Goal: Information Seeking & Learning: Check status

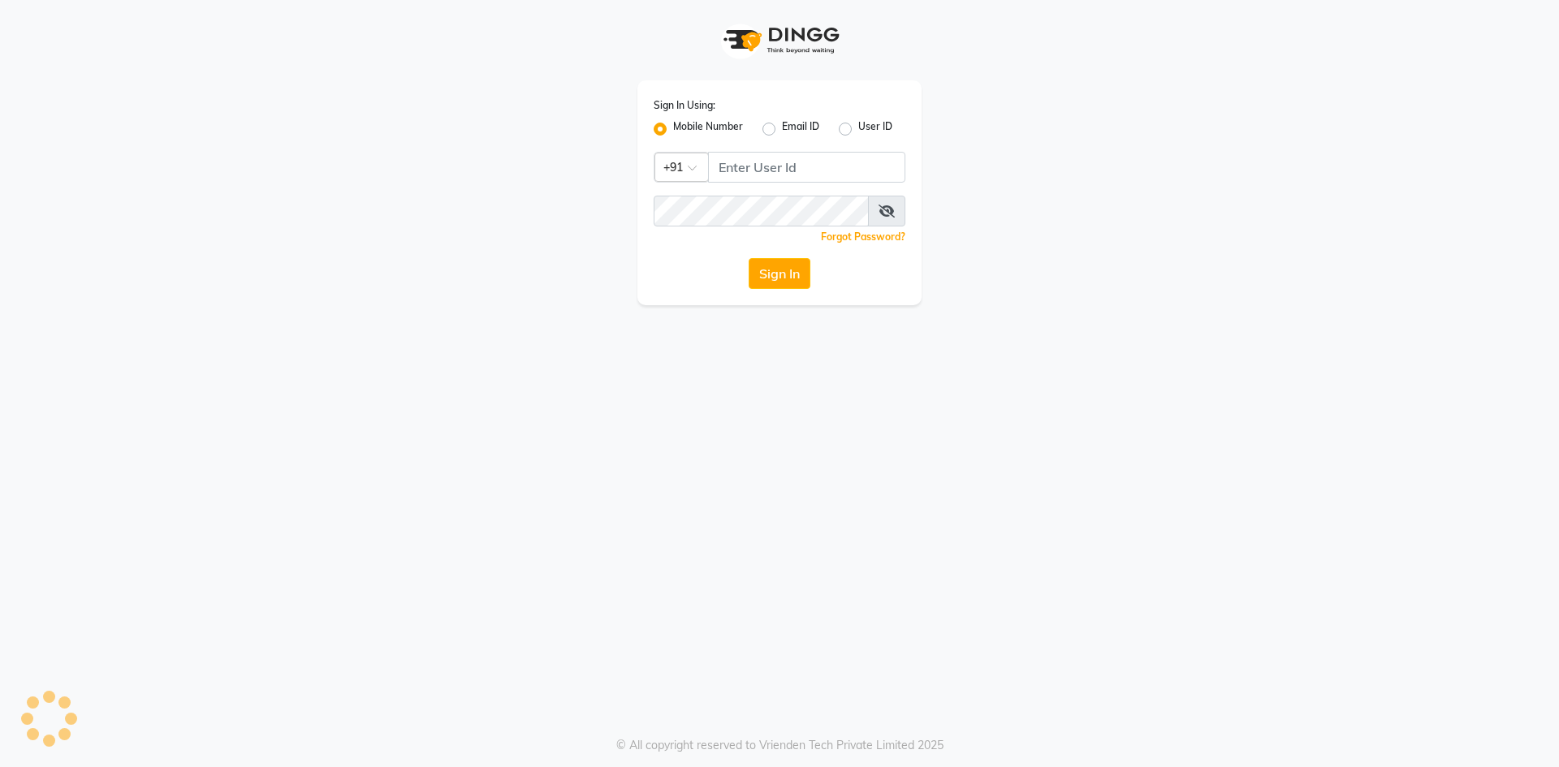
select select "service"
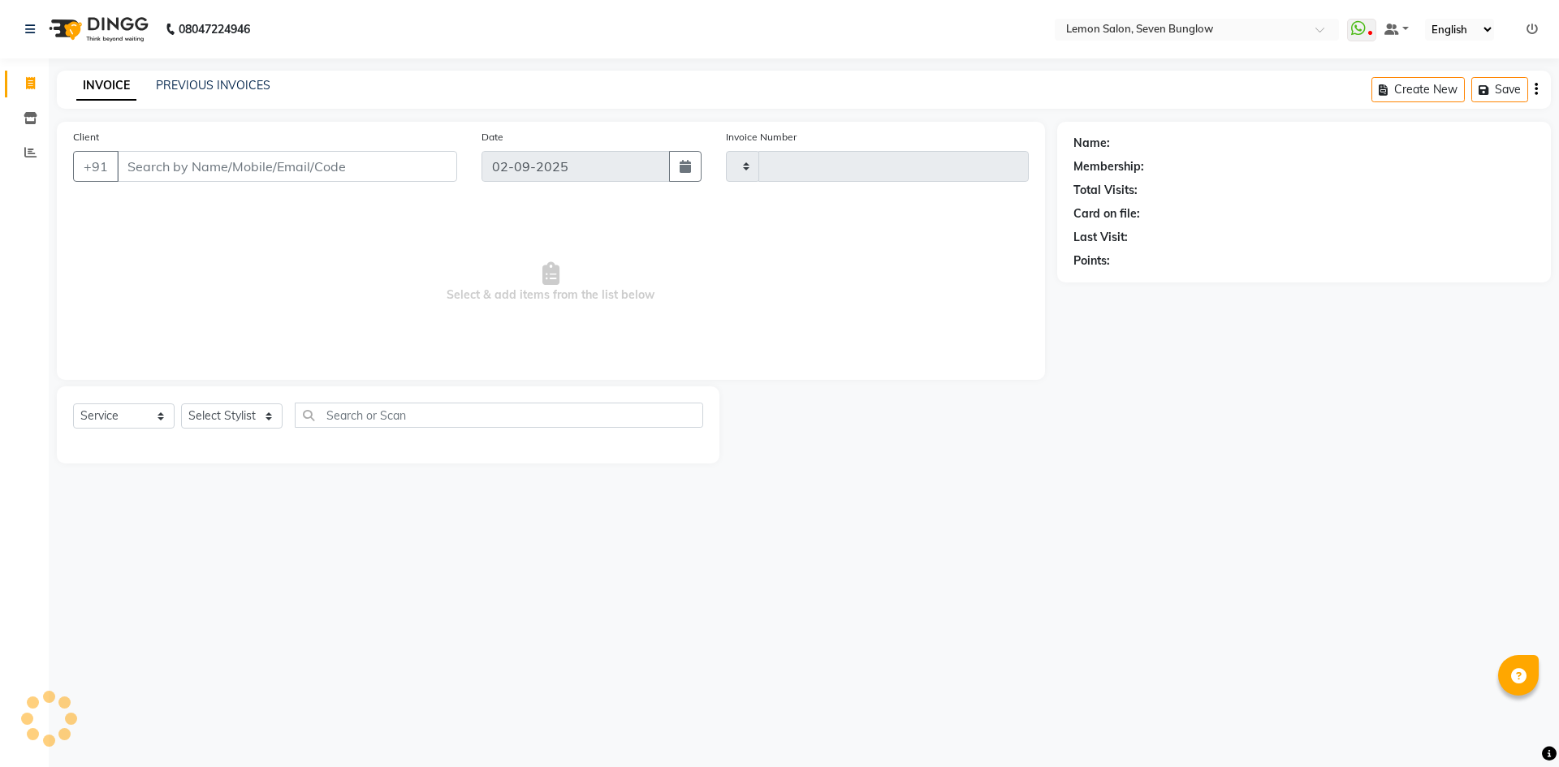
type input "7065"
select select "562"
click at [35, 147] on icon at bounding box center [30, 152] width 12 height 12
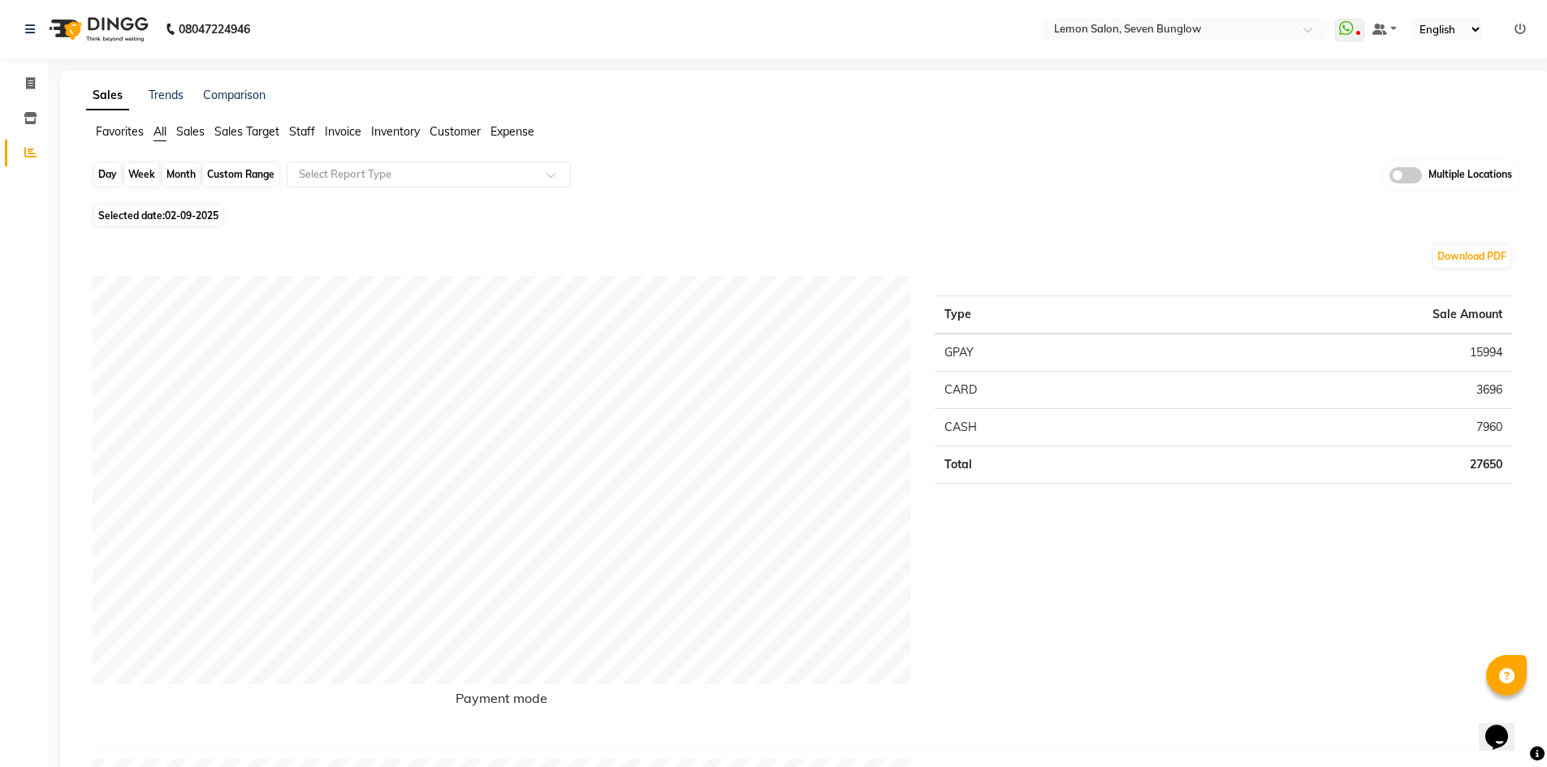
click at [103, 170] on div "Day" at bounding box center [107, 174] width 27 height 23
select select "9"
select select "2025"
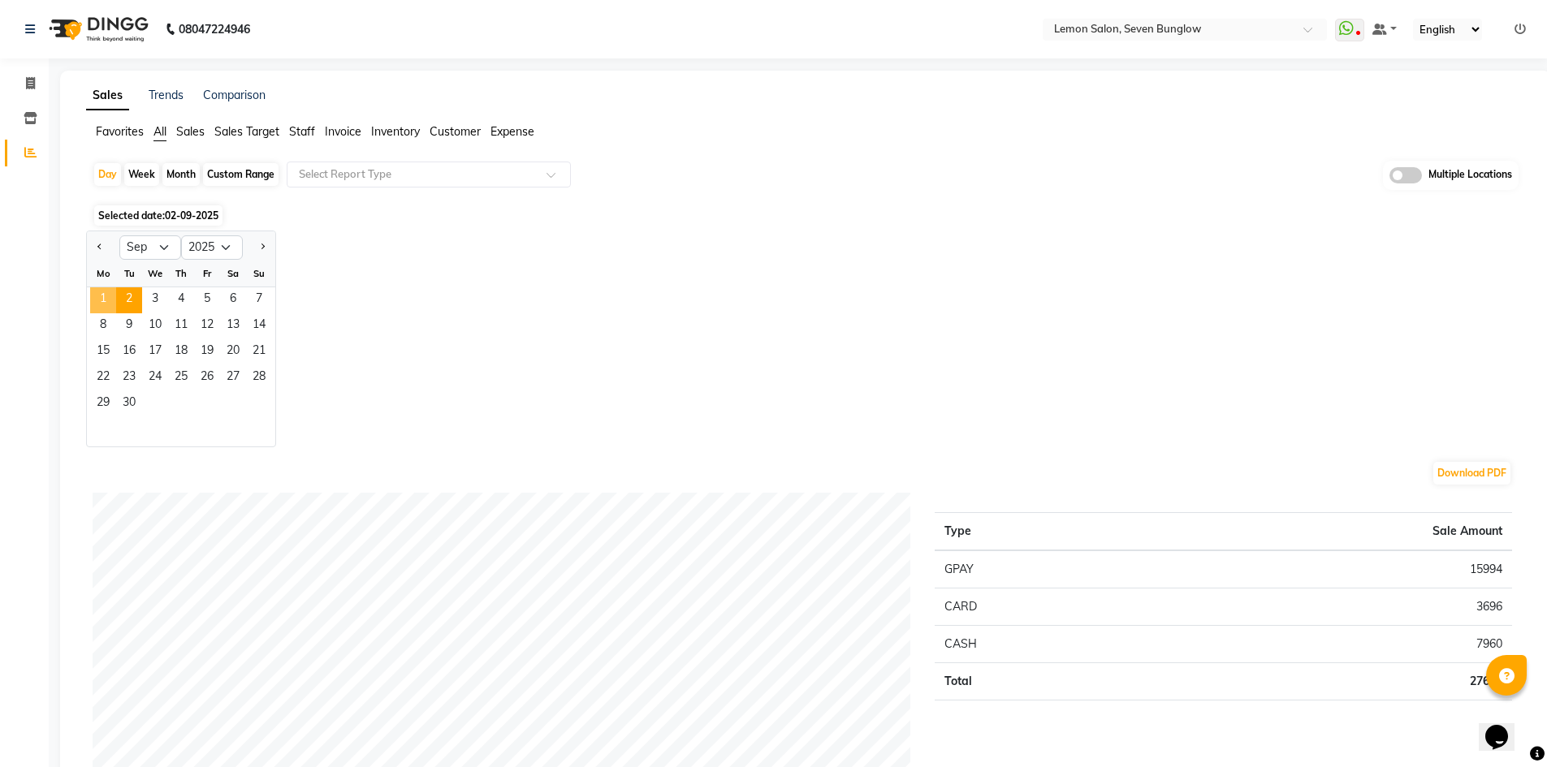
click at [102, 298] on span "1" at bounding box center [103, 300] width 26 height 26
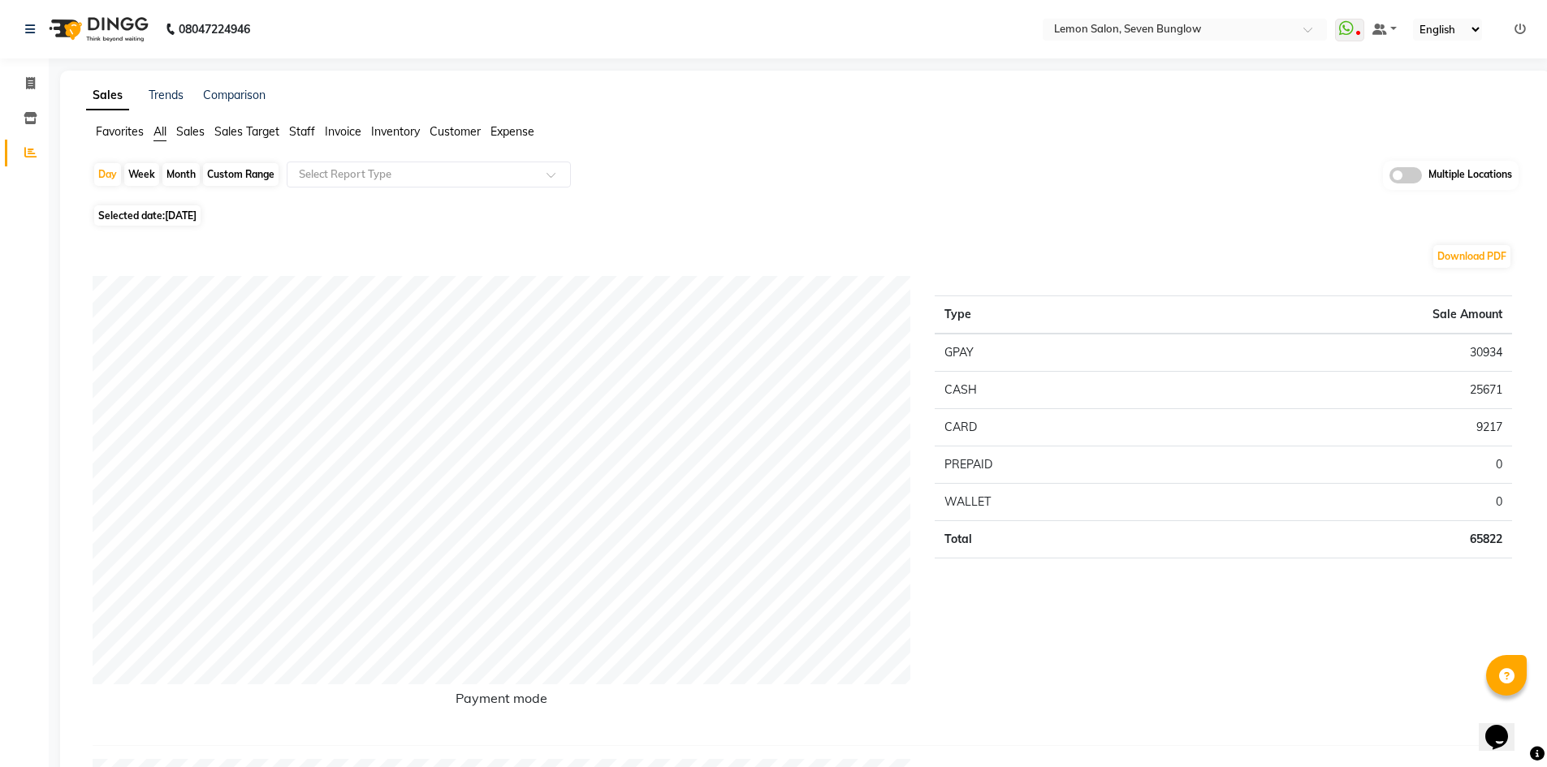
click at [1494, 428] on td "9217" at bounding box center [1347, 426] width 329 height 37
click at [31, 92] on span at bounding box center [30, 84] width 28 height 19
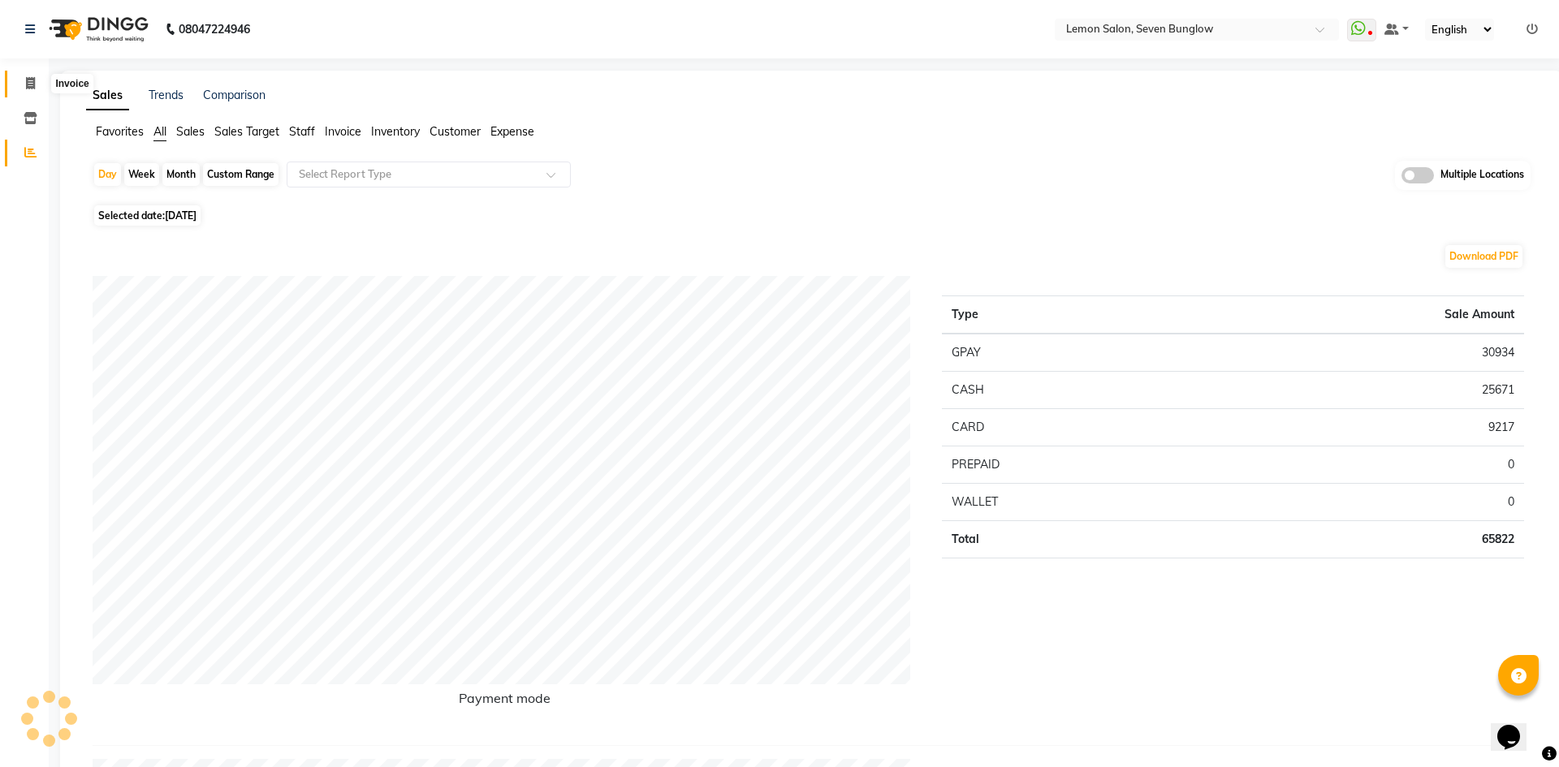
select select "562"
select select "service"
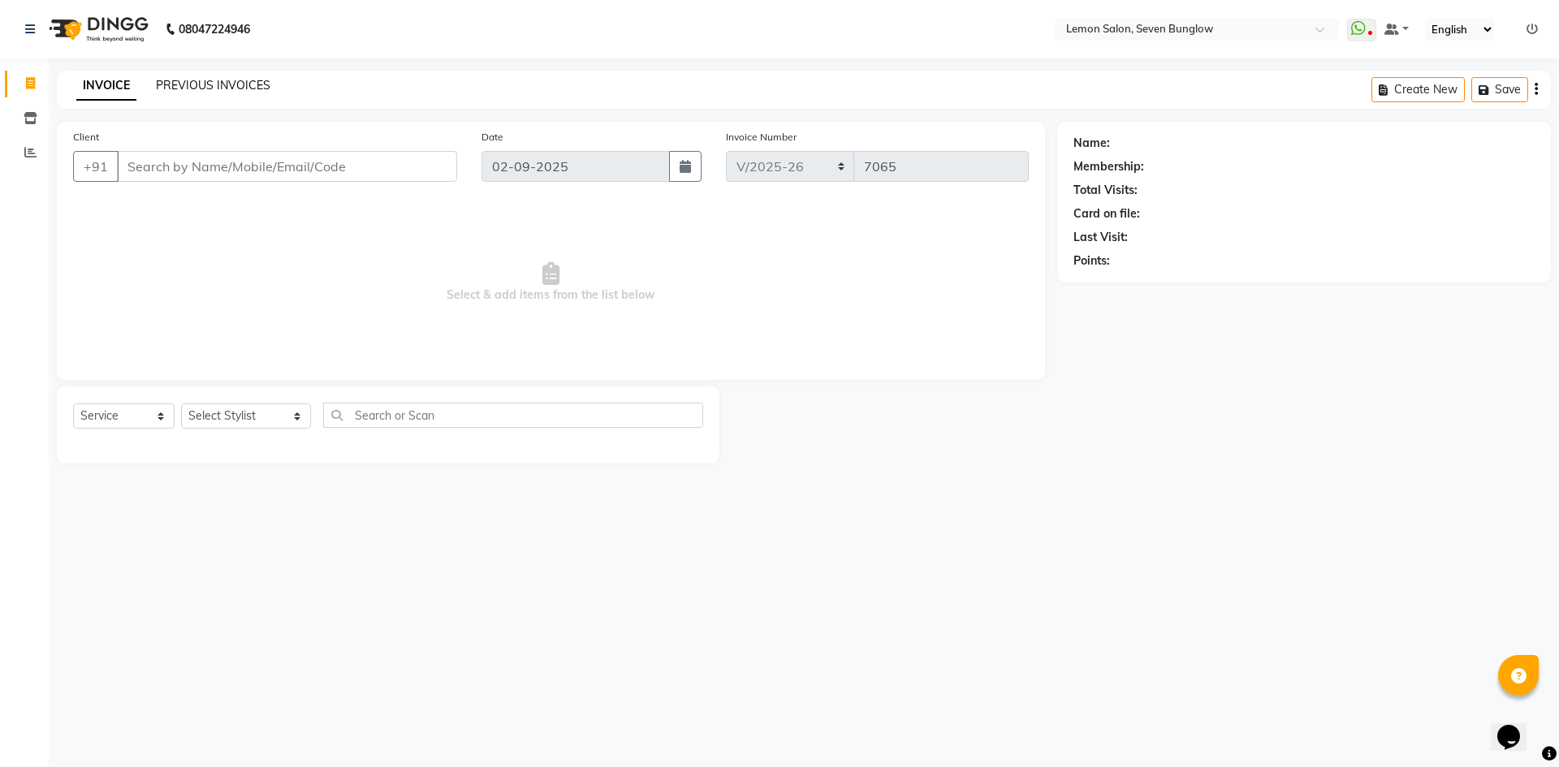
click at [230, 90] on link "PREVIOUS INVOICES" at bounding box center [213, 85] width 114 height 15
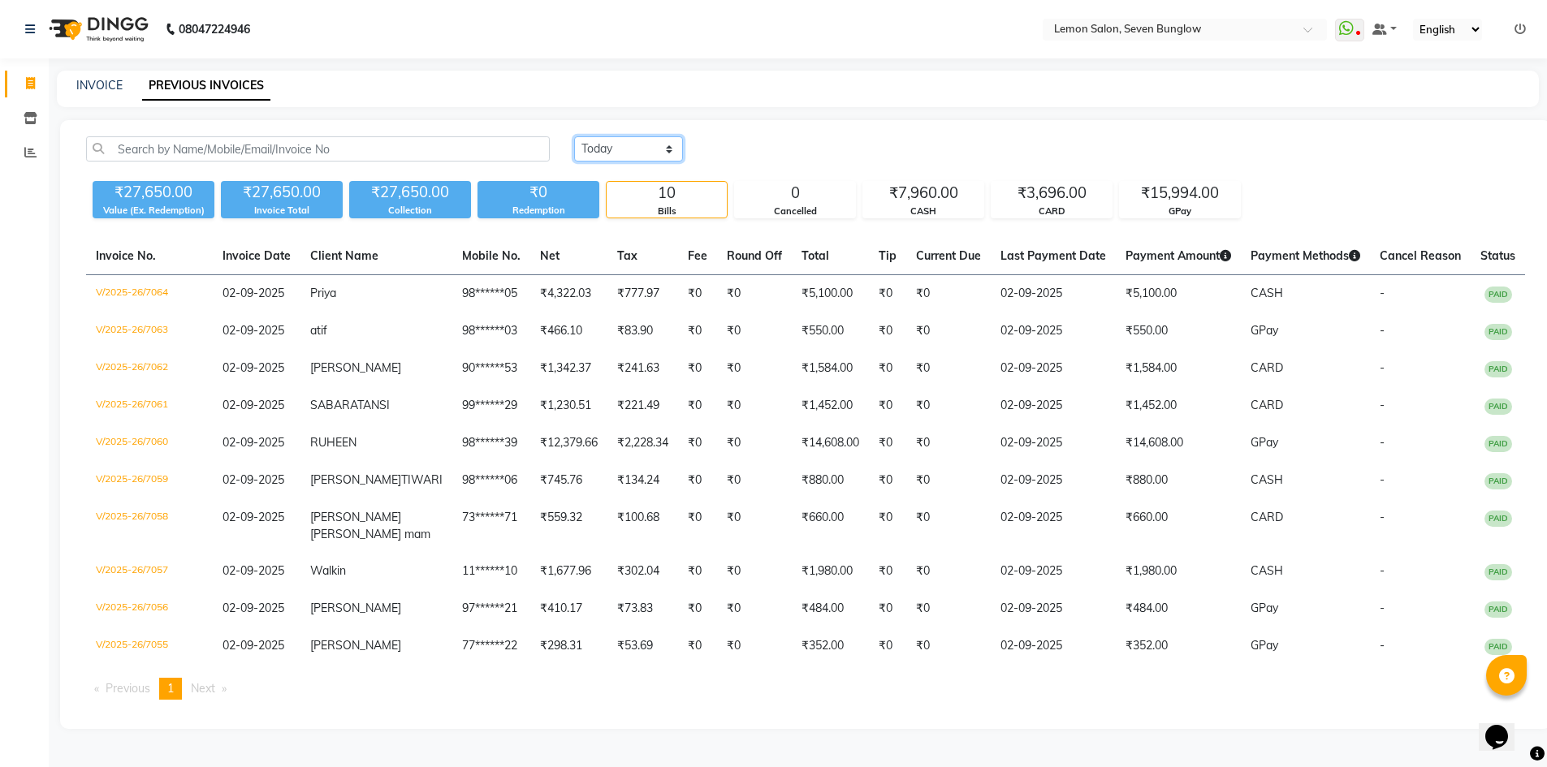
click at [633, 137] on select "Today Yesterday Custom Range" at bounding box center [628, 148] width 109 height 25
select select "yesterday"
click at [574, 136] on select "Today Yesterday Custom Range" at bounding box center [628, 148] width 109 height 25
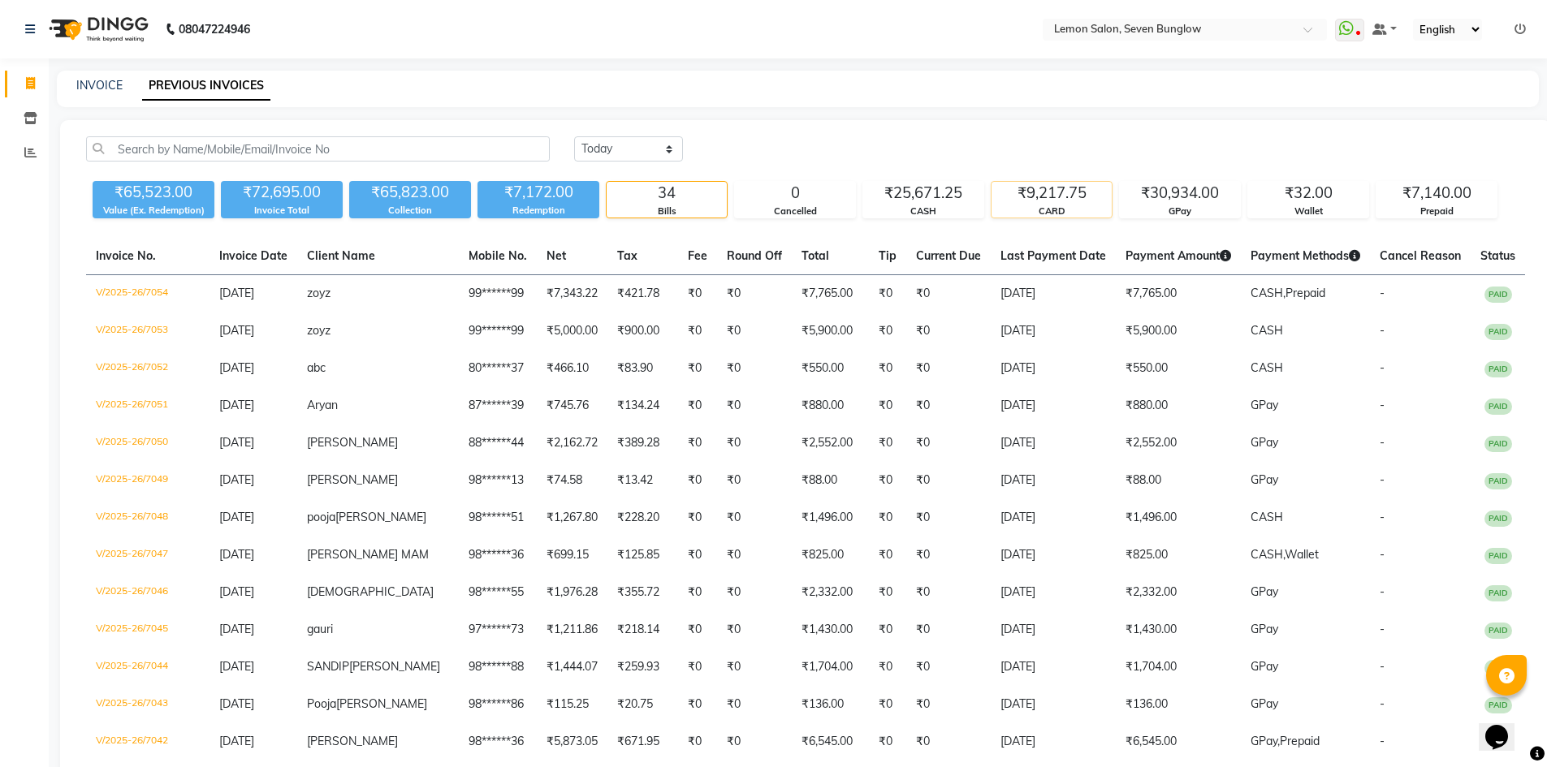
click at [1056, 201] on div "₹9,217.75" at bounding box center [1051, 193] width 120 height 23
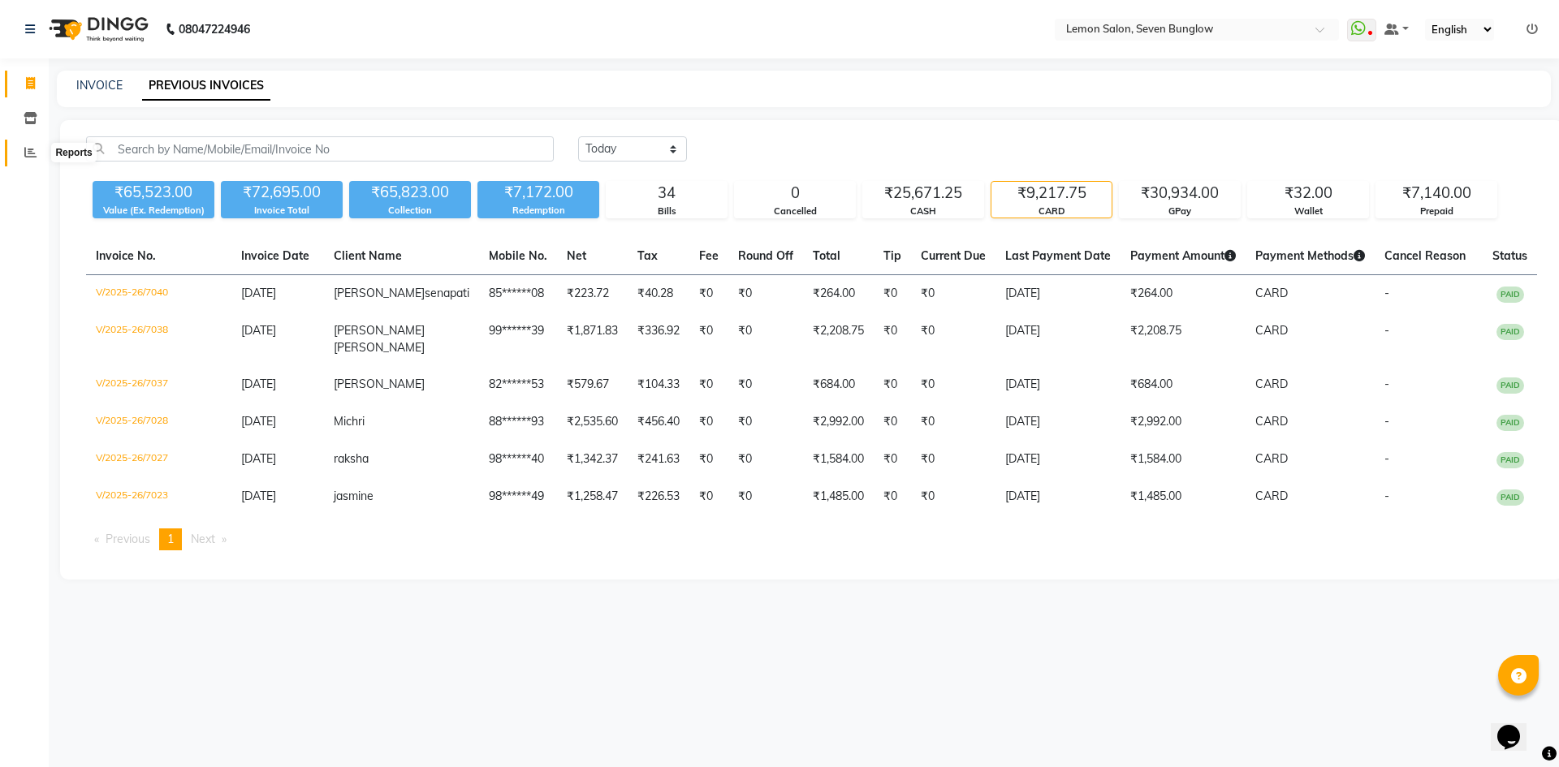
click at [28, 149] on icon at bounding box center [30, 152] width 12 height 12
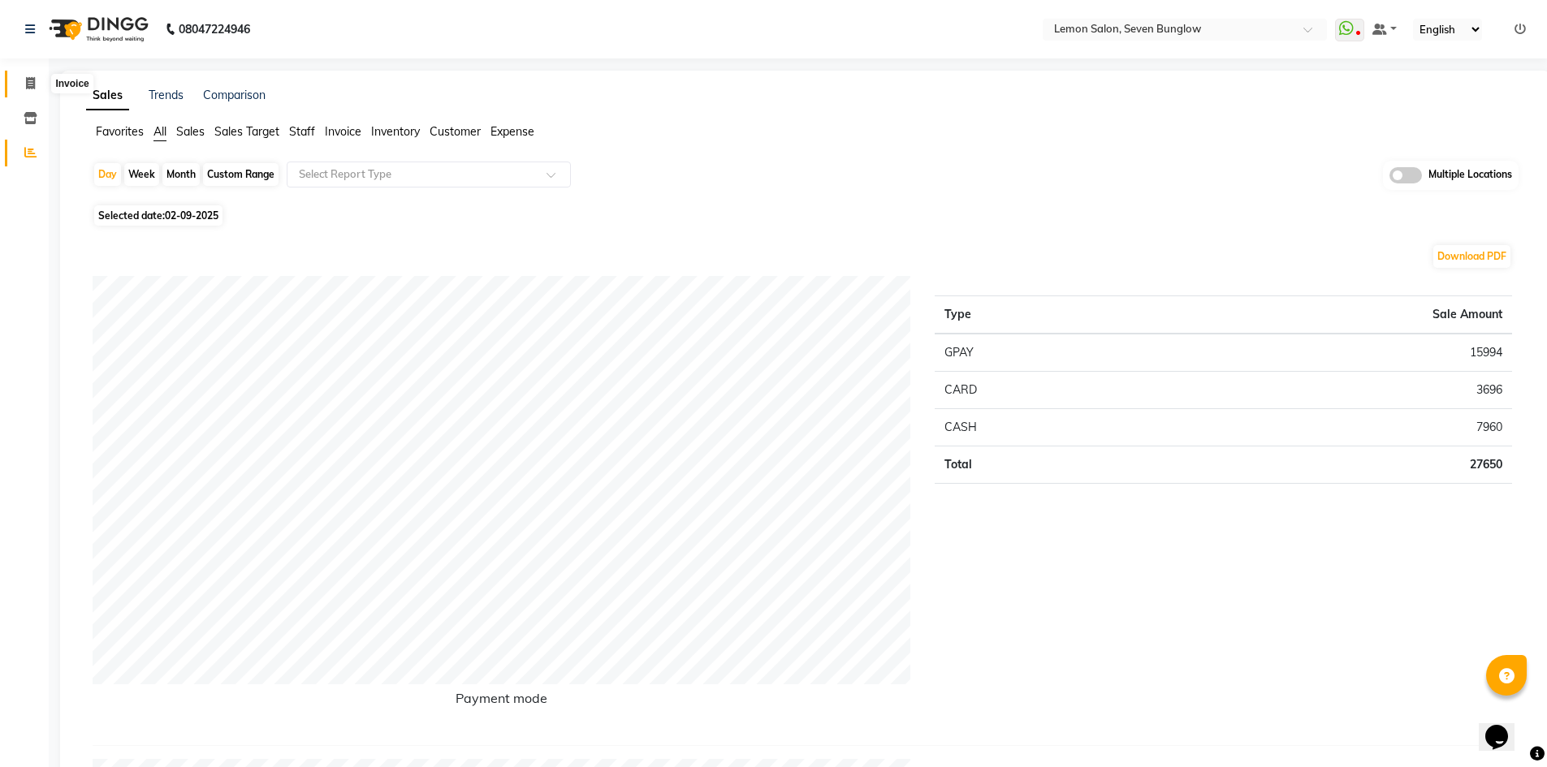
click at [32, 87] on icon at bounding box center [30, 83] width 9 height 12
select select "service"
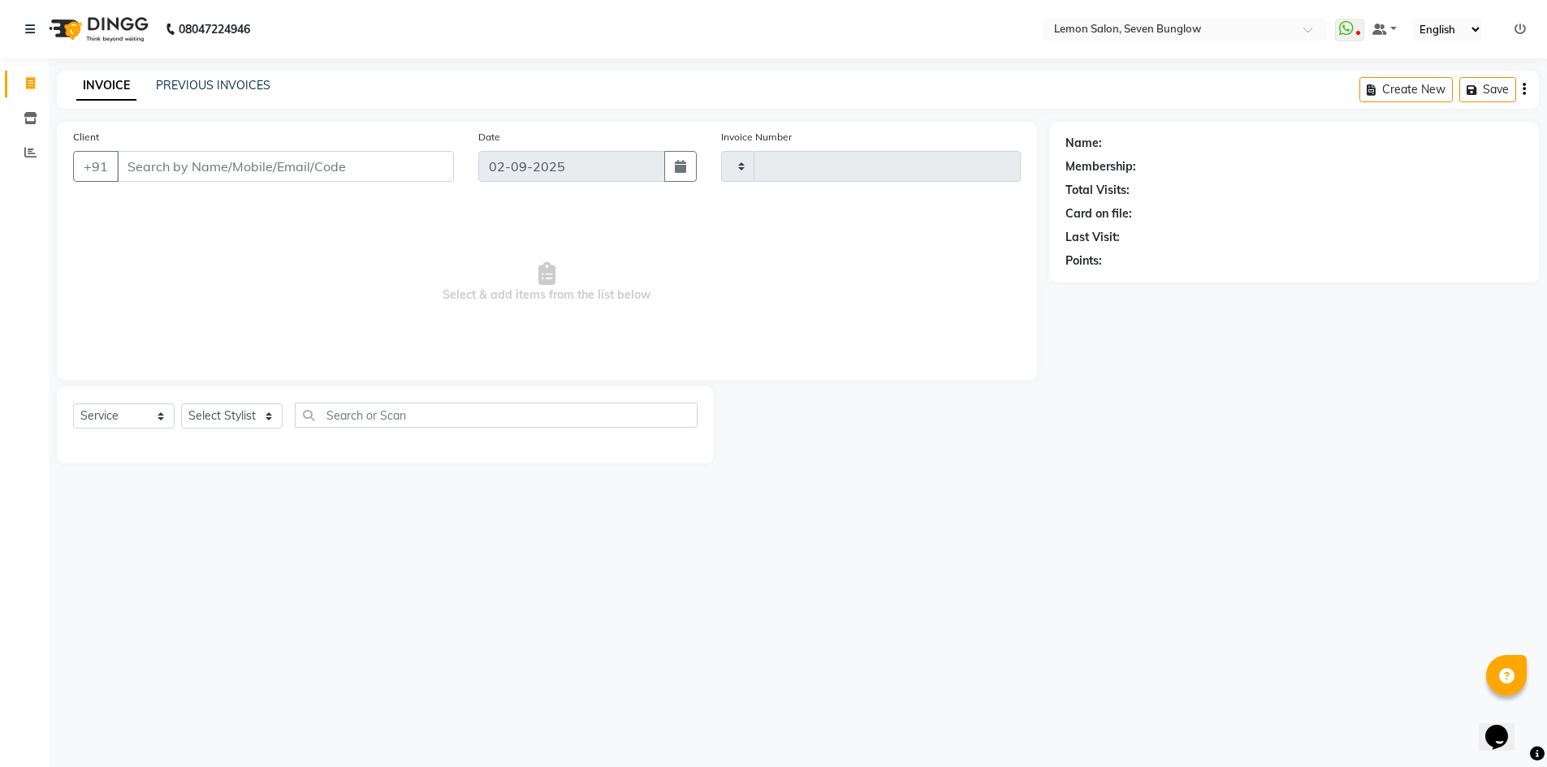
type input "7065"
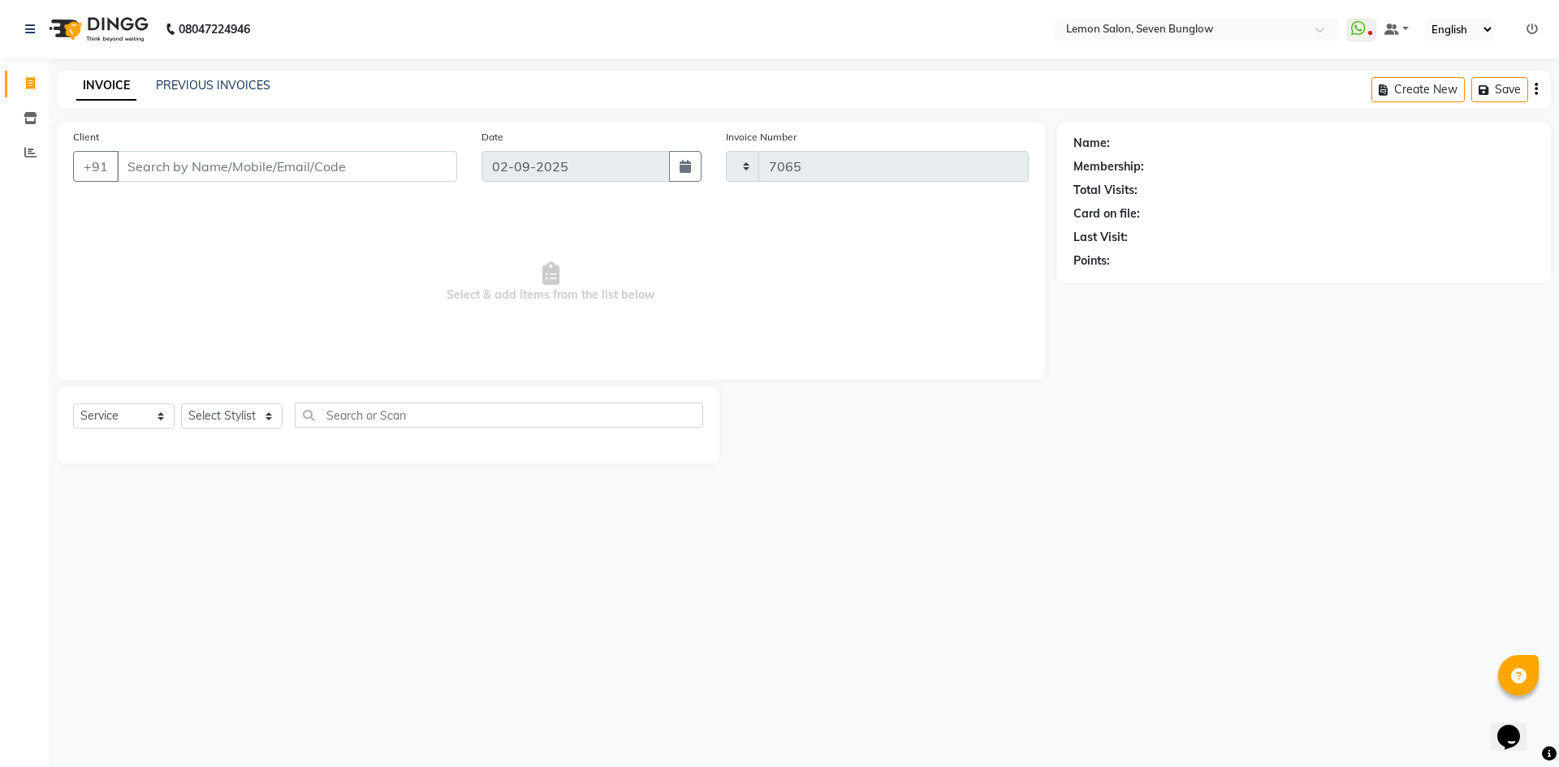
select select "562"
click at [25, 157] on icon at bounding box center [30, 152] width 12 height 12
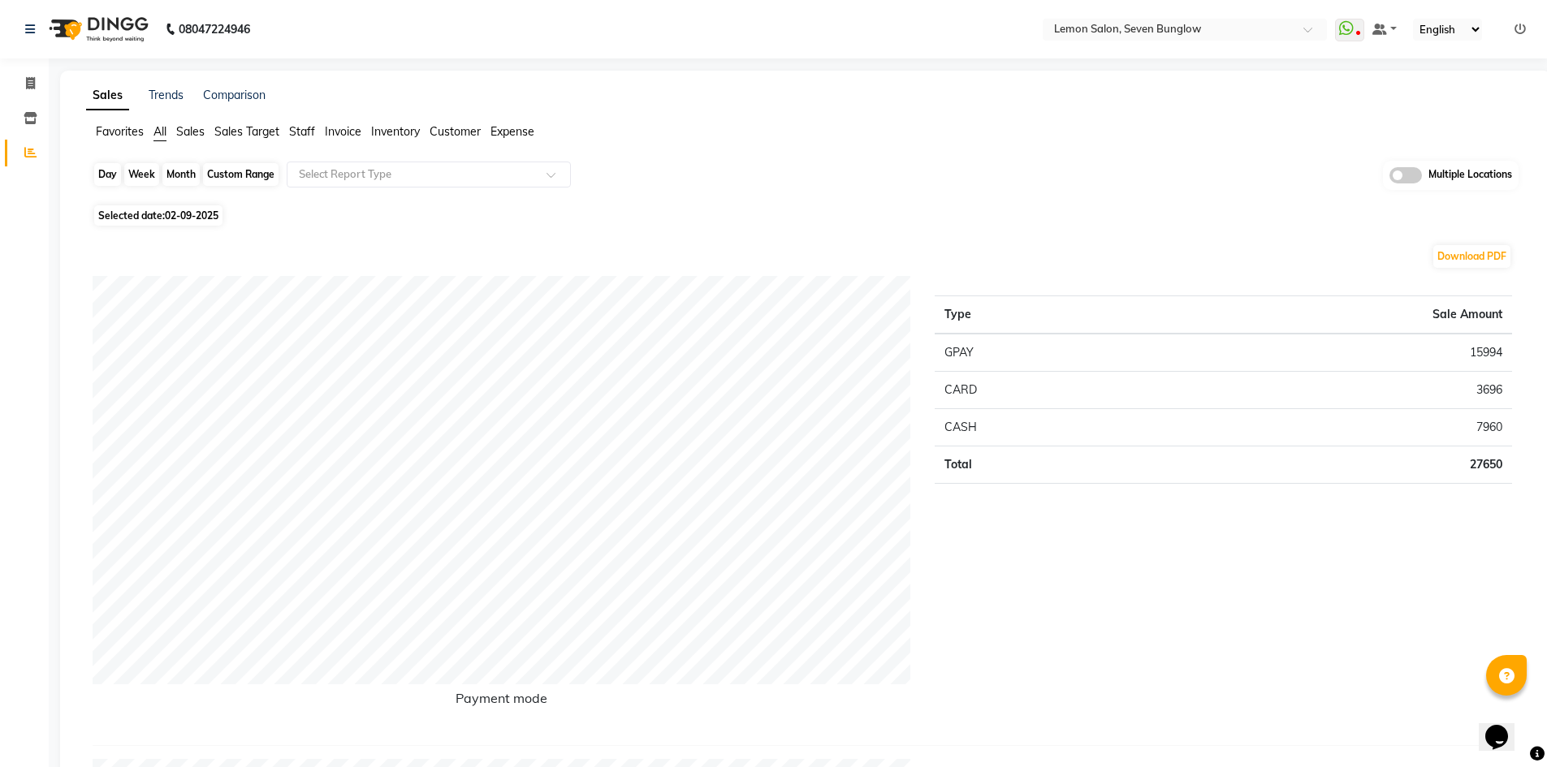
click at [106, 175] on div "Day" at bounding box center [107, 174] width 27 height 23
select select "9"
select select "2025"
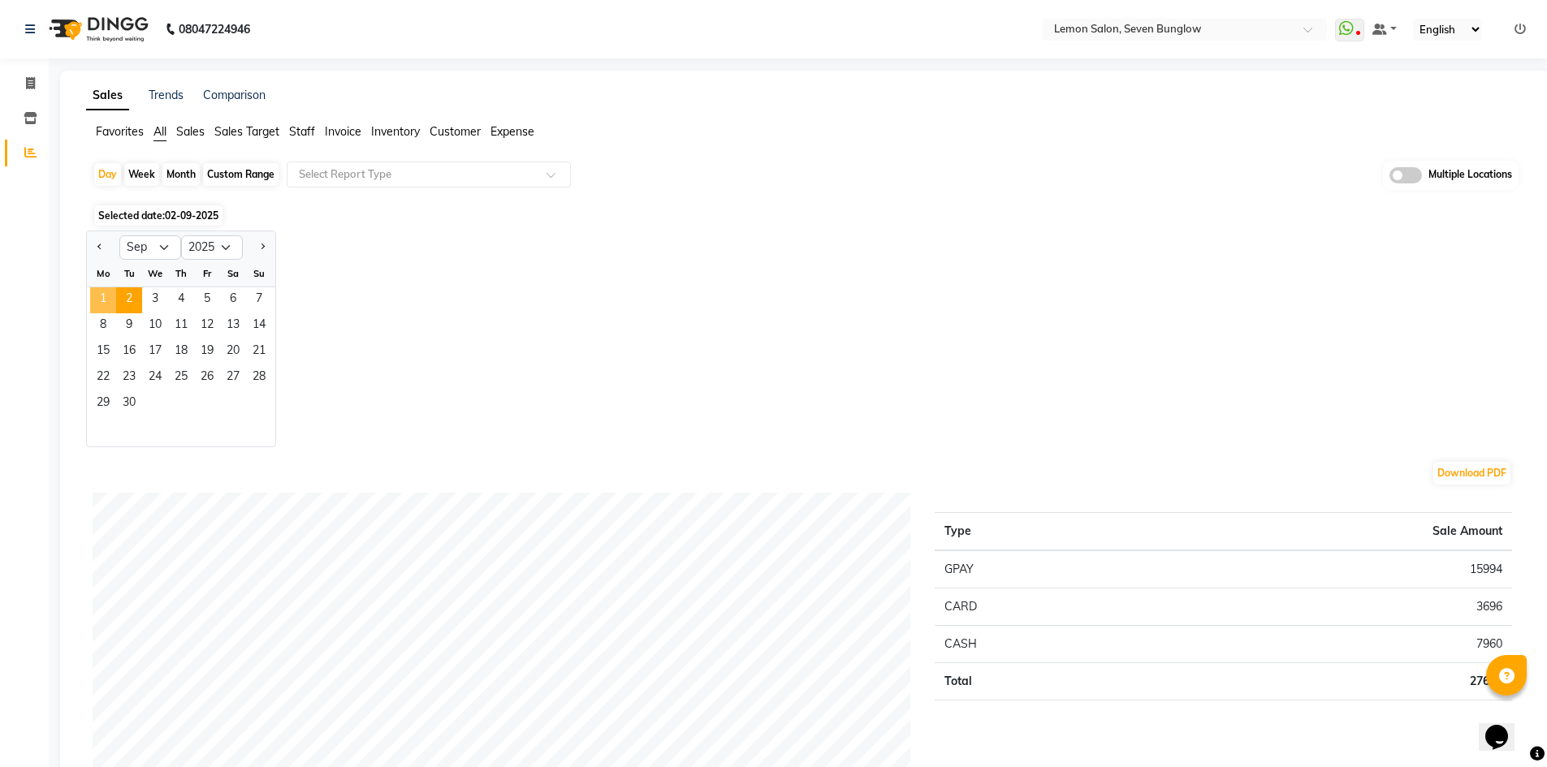
click at [101, 297] on span "1" at bounding box center [103, 300] width 26 height 26
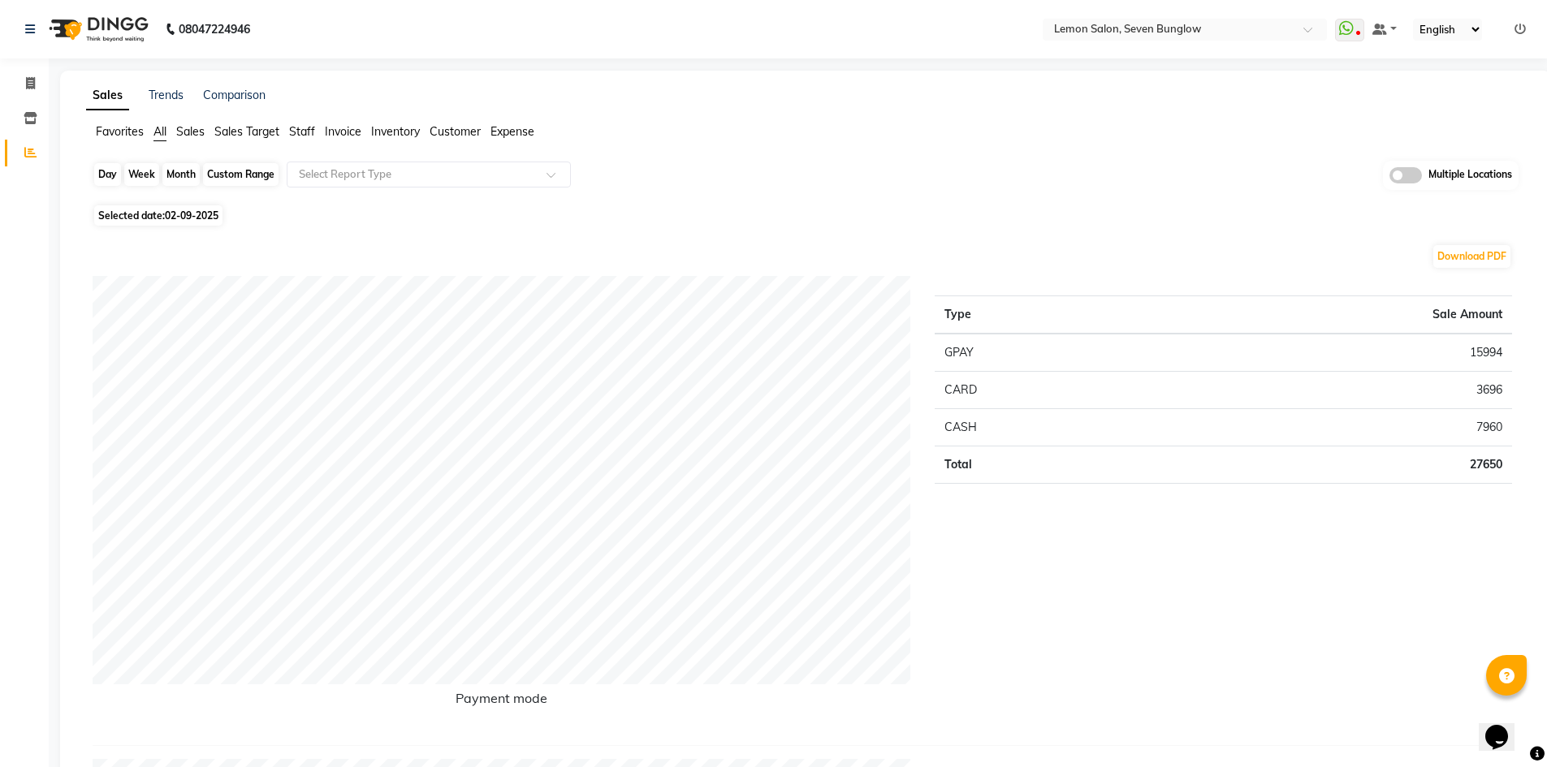
click at [104, 169] on div "Day" at bounding box center [107, 174] width 27 height 23
select select "9"
select select "2025"
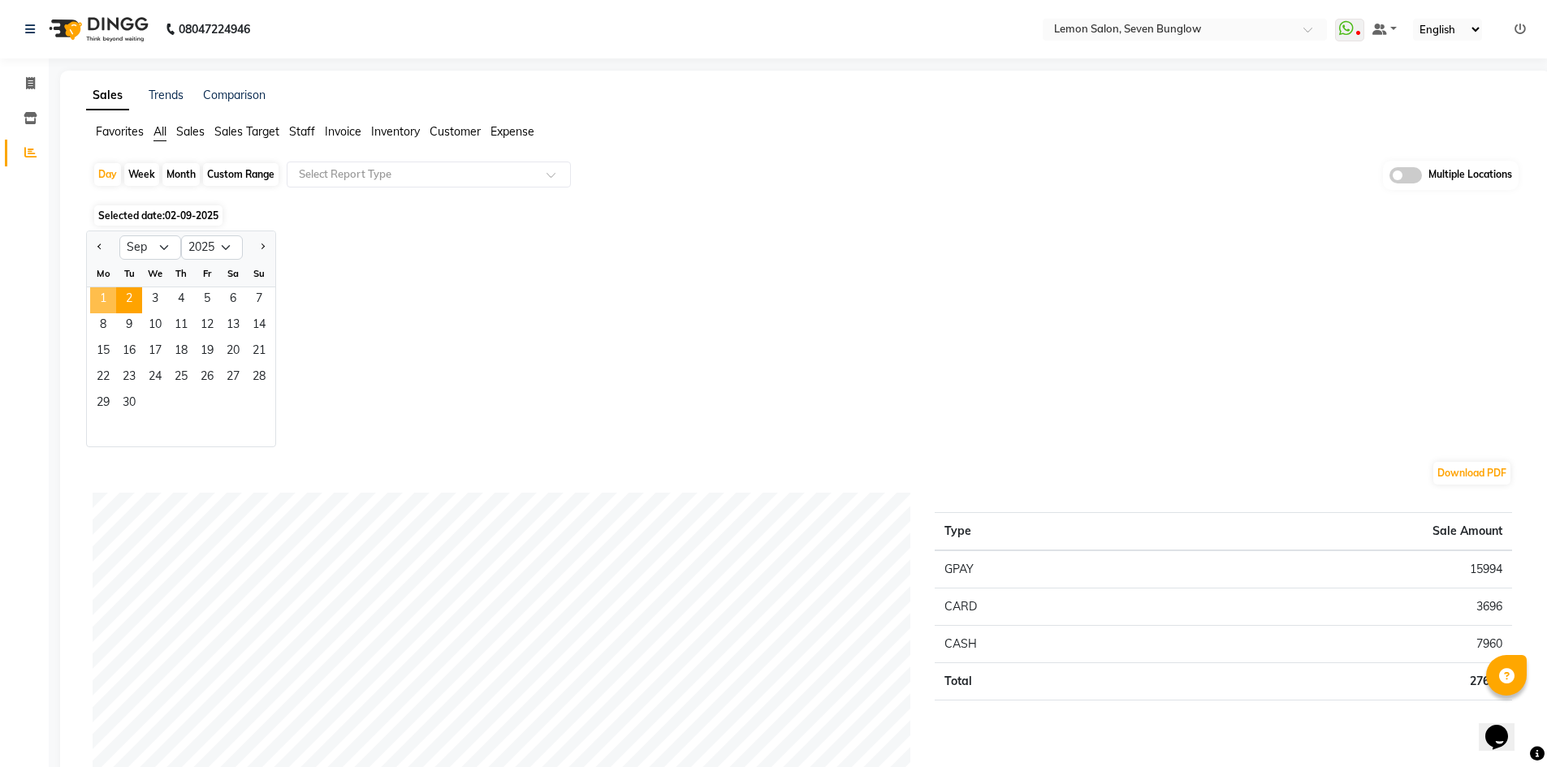
click at [98, 297] on span "1" at bounding box center [103, 300] width 26 height 26
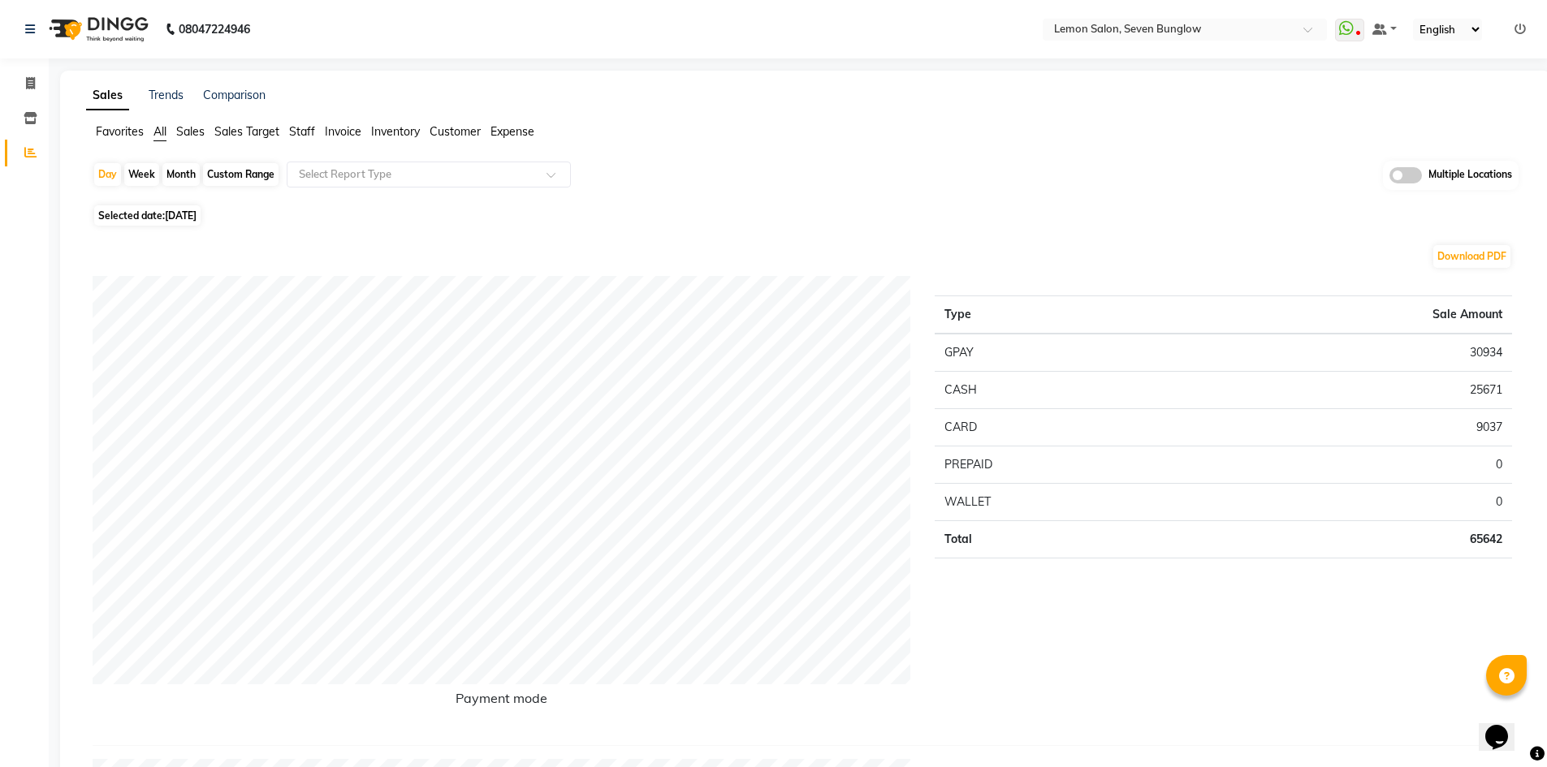
click at [1474, 341] on td "30934" at bounding box center [1347, 353] width 329 height 38
click at [1487, 352] on td "30934" at bounding box center [1347, 353] width 329 height 38
click at [1489, 352] on td "30934" at bounding box center [1347, 353] width 329 height 38
copy td "30934"
click at [1487, 386] on td "25671" at bounding box center [1347, 389] width 329 height 37
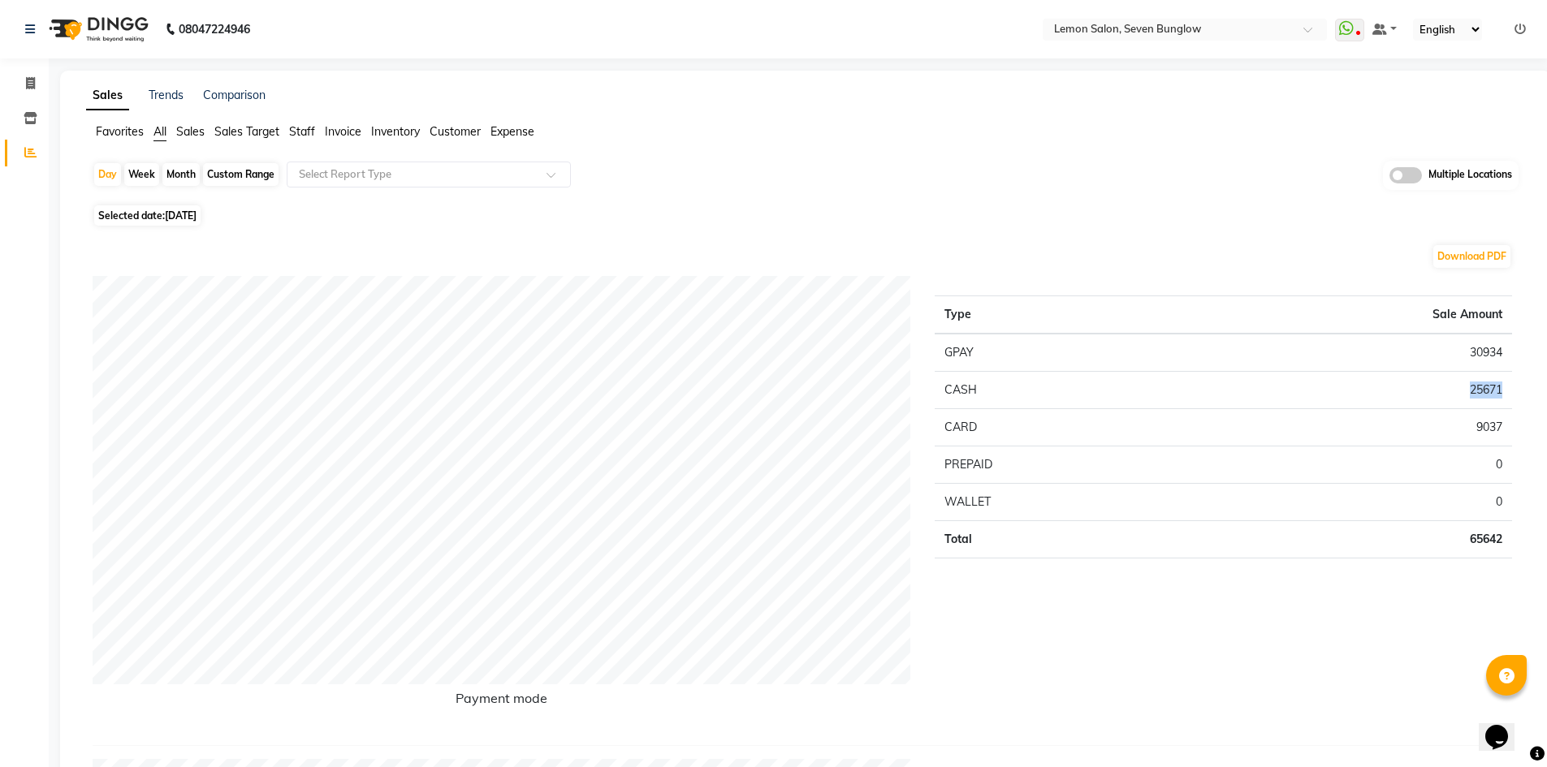
drag, startPoint x: 1487, startPoint y: 386, endPoint x: 1397, endPoint y: 394, distance: 90.5
click at [1487, 385] on td "25671" at bounding box center [1347, 389] width 329 height 37
click at [1487, 430] on td "9037" at bounding box center [1347, 426] width 329 height 37
click at [1488, 427] on td "9037" at bounding box center [1347, 426] width 329 height 37
click at [1489, 430] on td "9037" at bounding box center [1347, 426] width 329 height 37
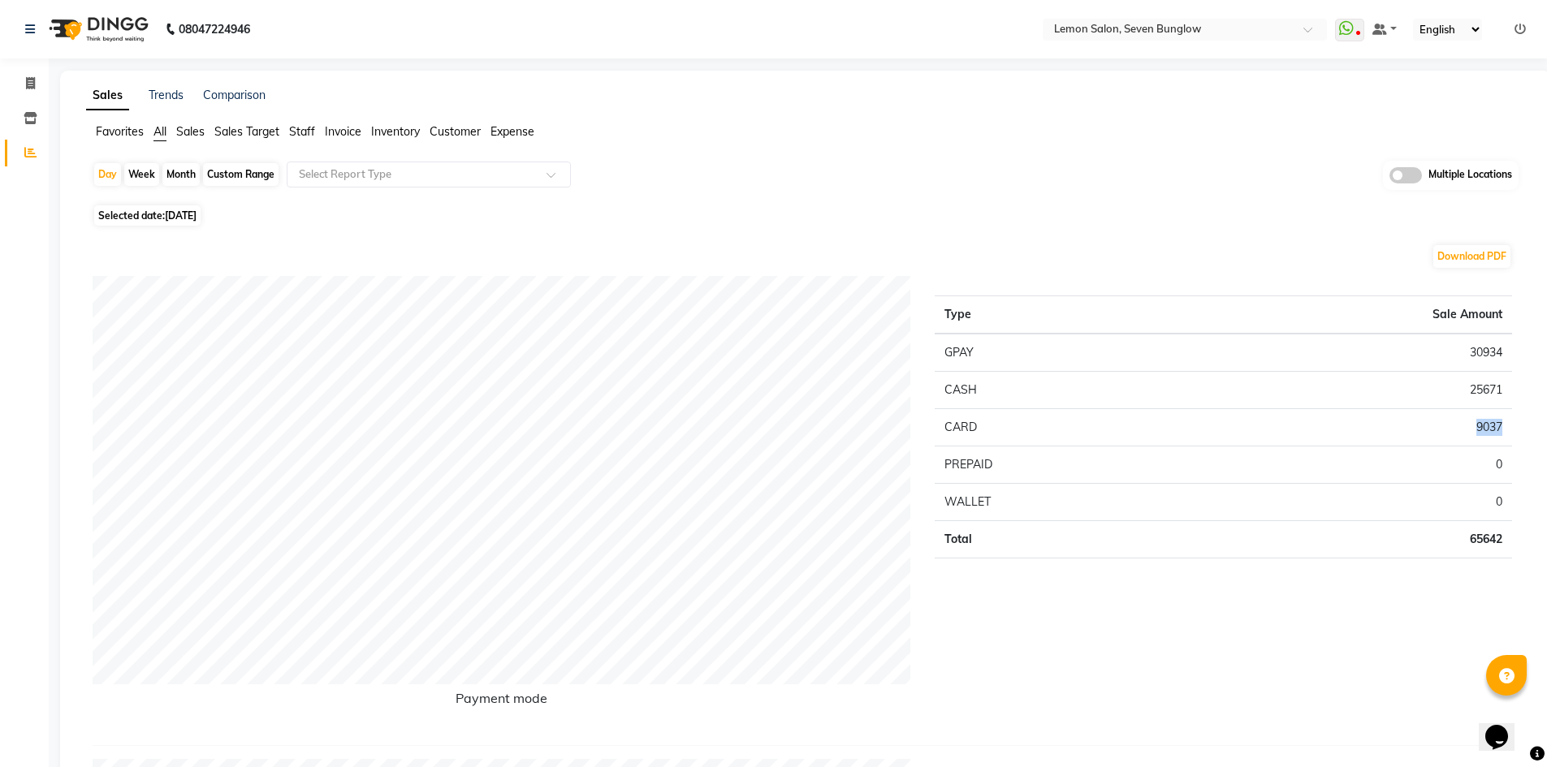
click at [1491, 430] on td "9037" at bounding box center [1347, 426] width 329 height 37
copy td "9037"
click at [1478, 389] on td "25671" at bounding box center [1347, 389] width 329 height 37
click at [1480, 386] on td "25671" at bounding box center [1347, 389] width 329 height 37
copy td "25671"
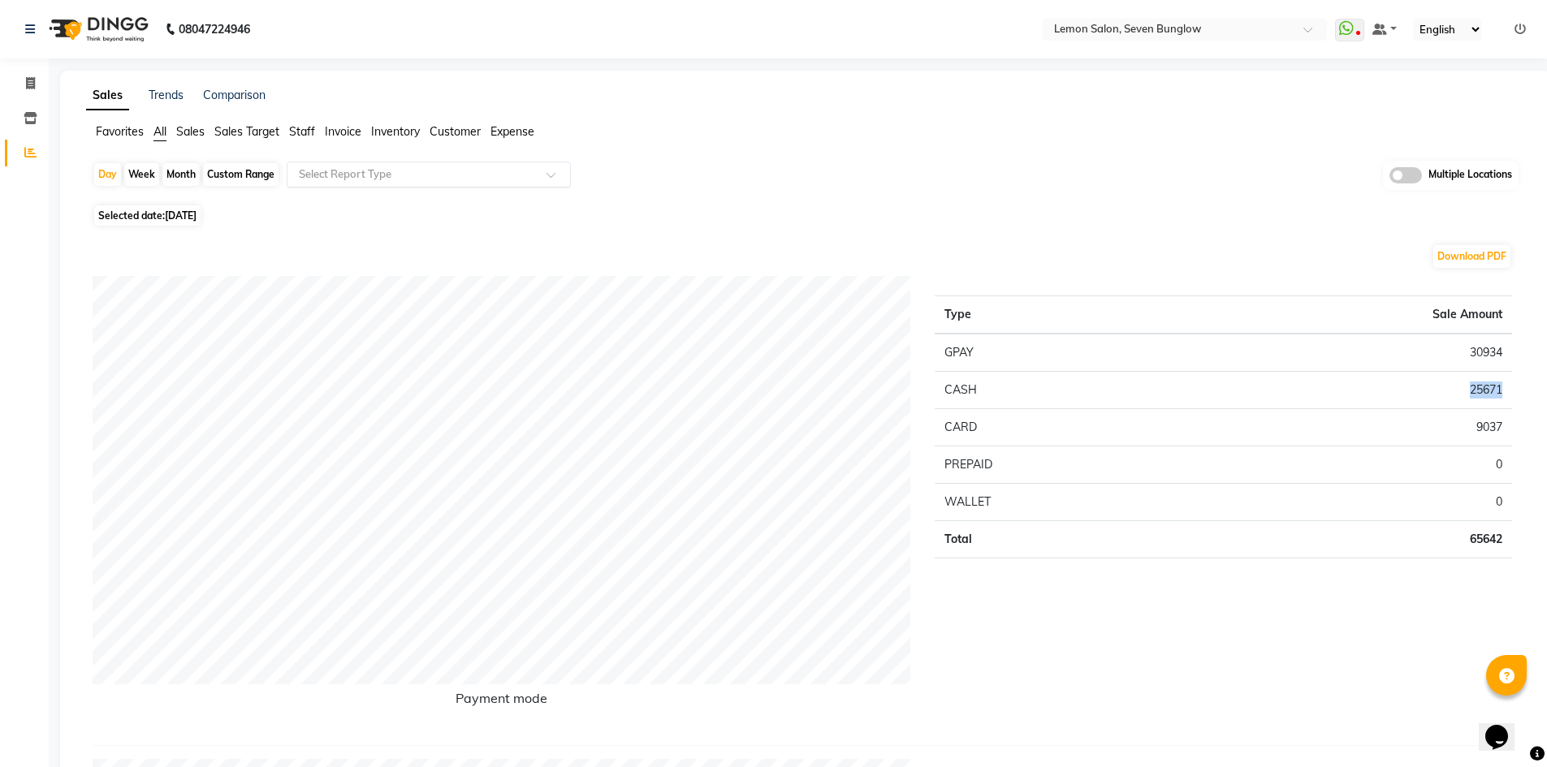
click at [456, 166] on input "text" at bounding box center [413, 174] width 234 height 16
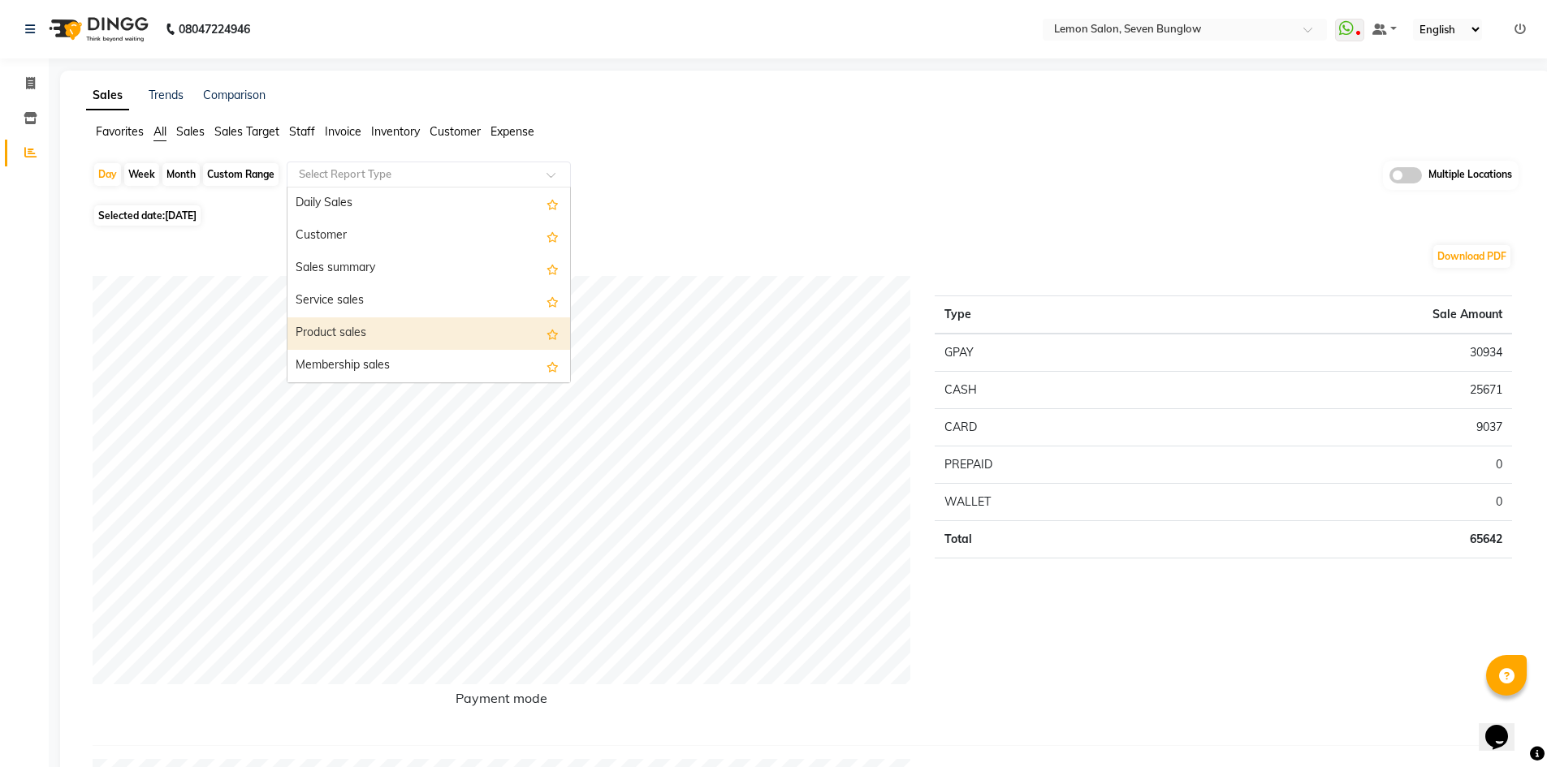
click at [366, 334] on div "Product sales" at bounding box center [428, 333] width 283 height 32
select select "filtered_report"
select select "csv"
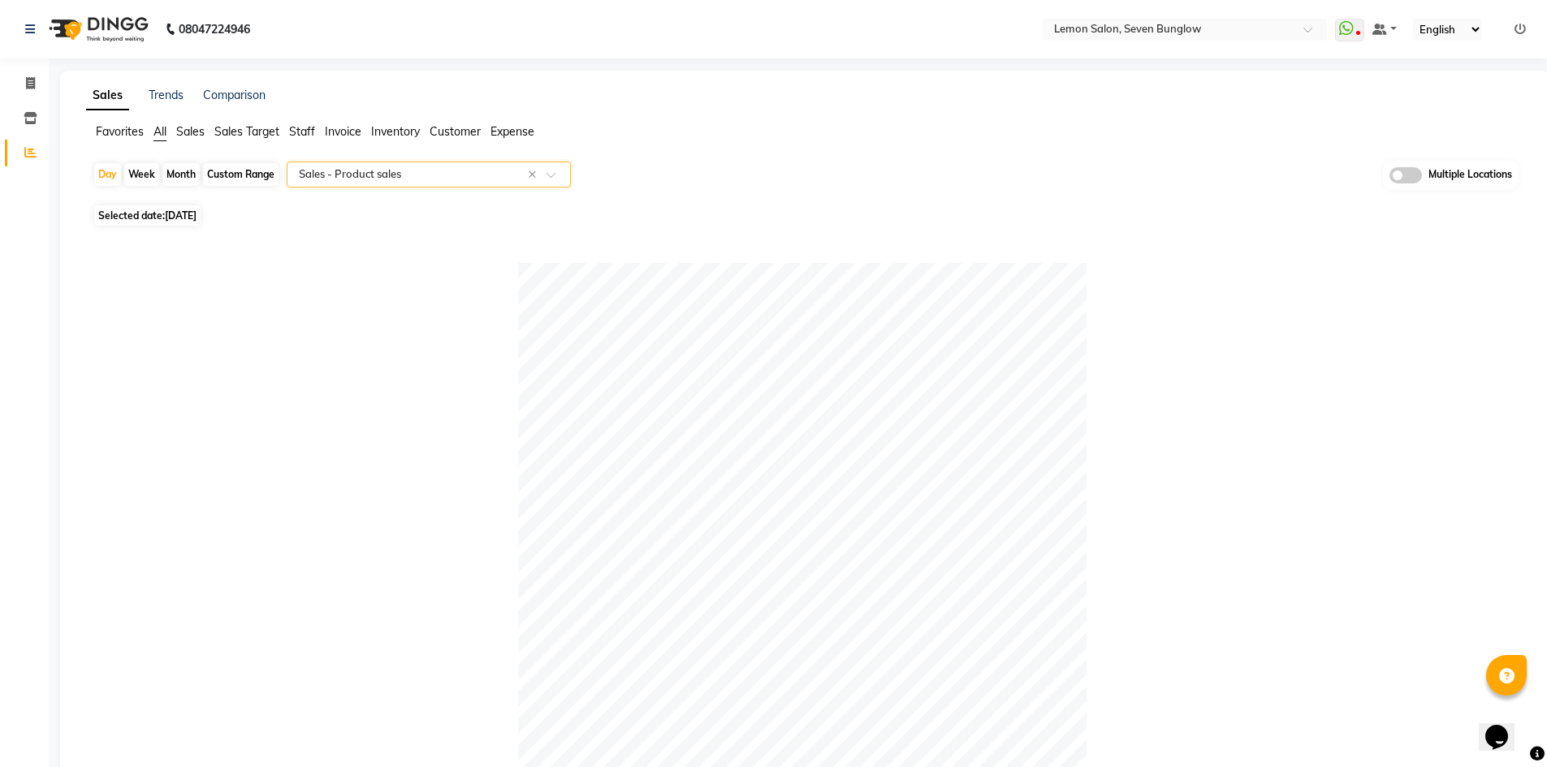
click at [343, 174] on input "text" at bounding box center [413, 174] width 234 height 16
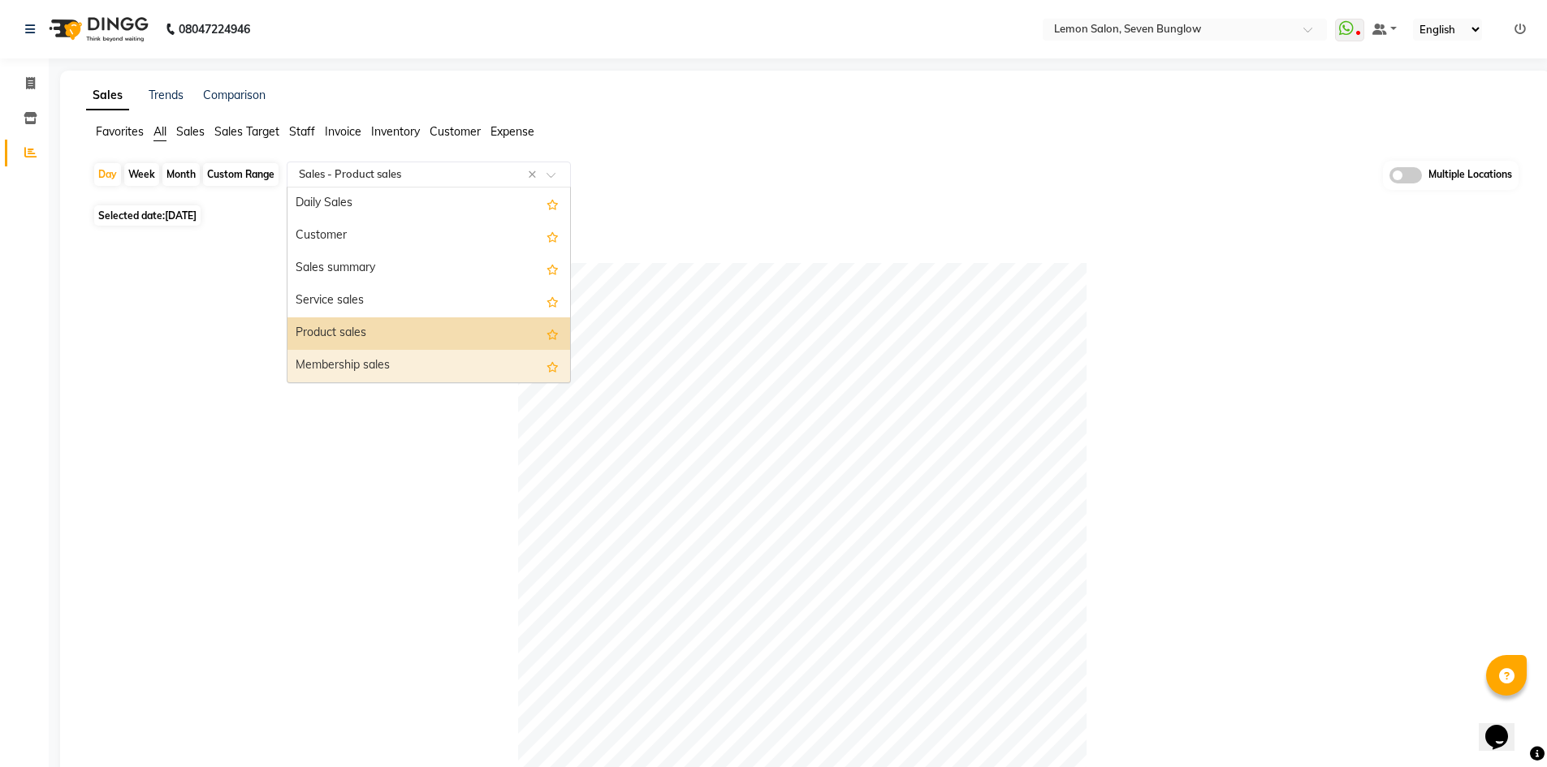
click at [342, 359] on div "Membership sales" at bounding box center [428, 366] width 283 height 32
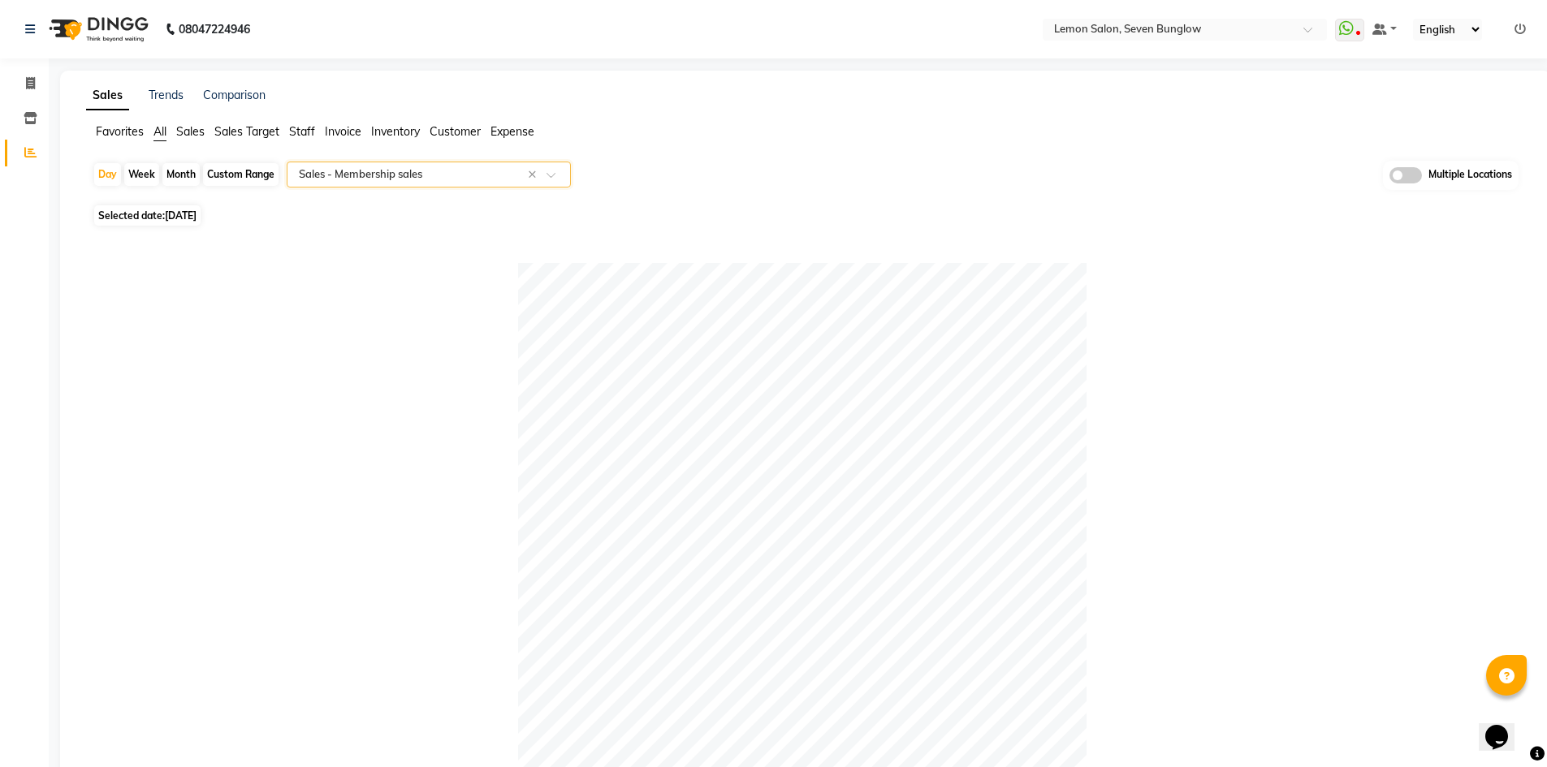
click at [154, 124] on span "All" at bounding box center [159, 131] width 13 height 15
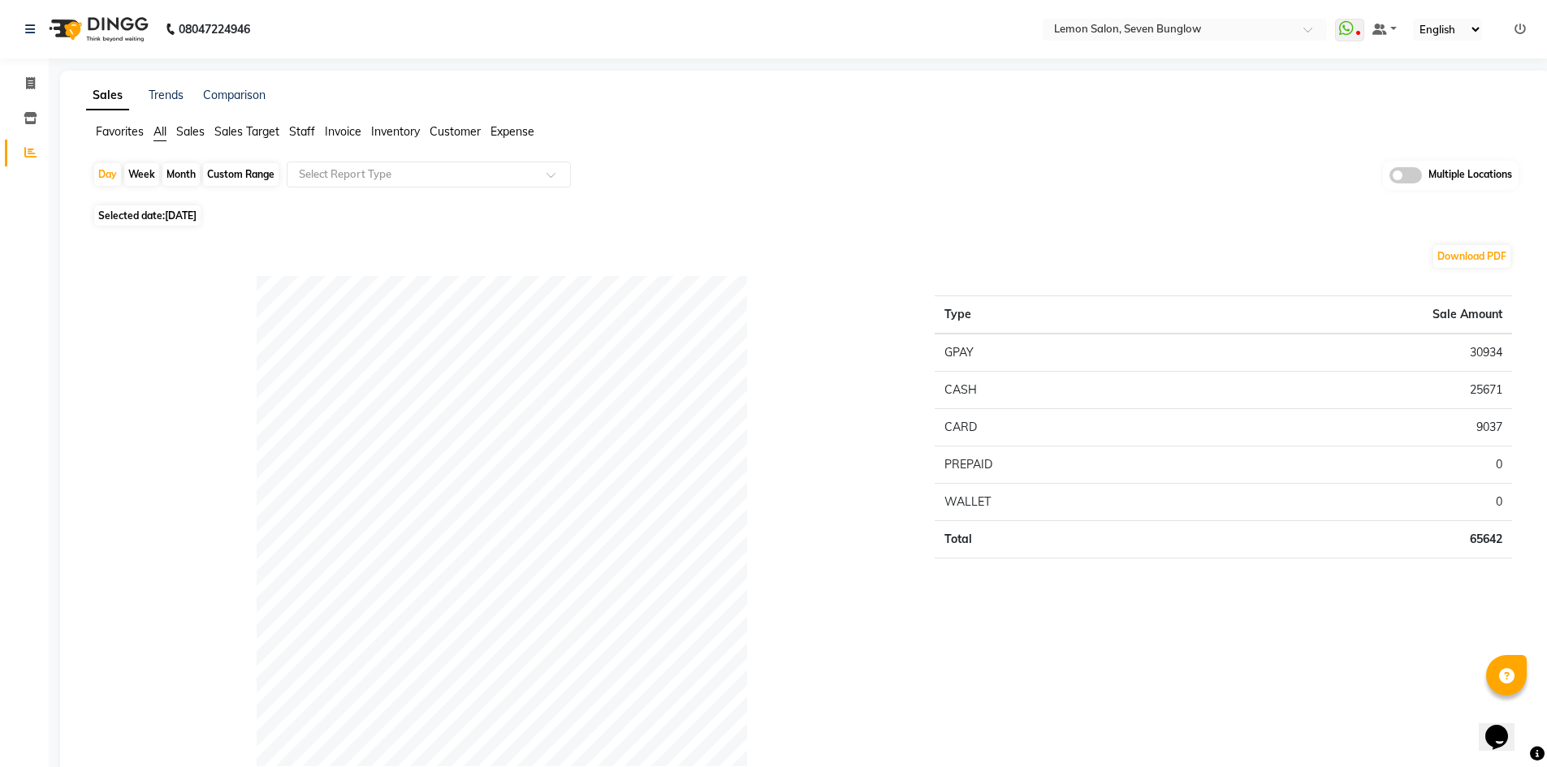
click at [1478, 542] on td "65642" at bounding box center [1347, 538] width 329 height 37
copy td "65642"
click at [1484, 543] on td "65642" at bounding box center [1347, 538] width 329 height 37
